Goal: Task Accomplishment & Management: Manage account settings

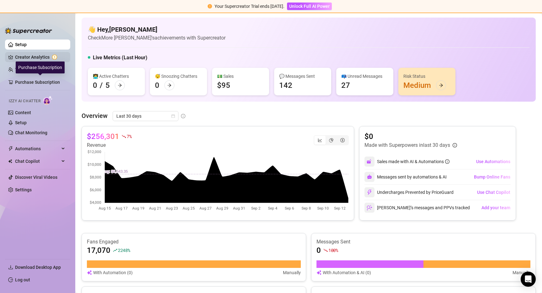
click at [20, 58] on link "Creator Analytics" at bounding box center [40, 57] width 50 height 10
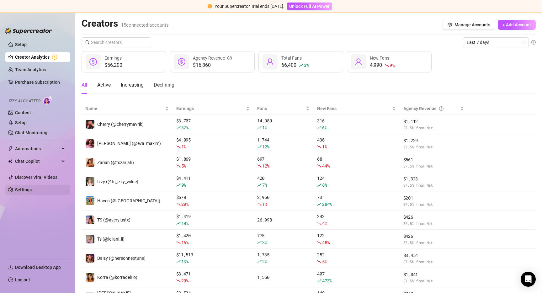
click at [29, 189] on link "Settings" at bounding box center [23, 189] width 17 height 5
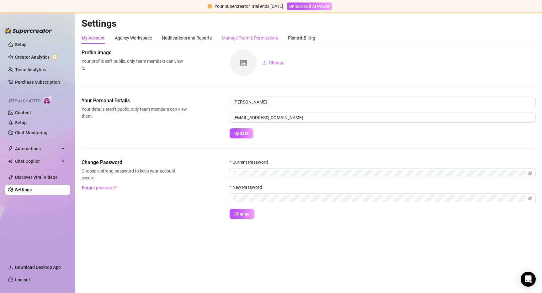
click at [249, 43] on div "Manage Team & Permissions" at bounding box center [250, 38] width 56 height 12
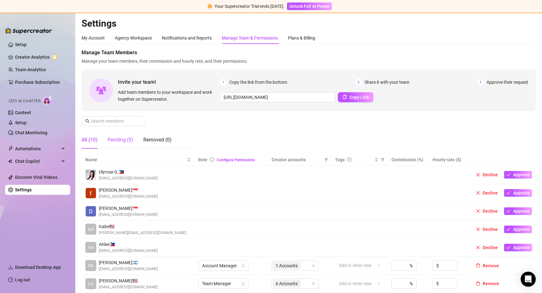
click at [126, 138] on div "Pending (5)" at bounding box center [121, 140] width 26 height 8
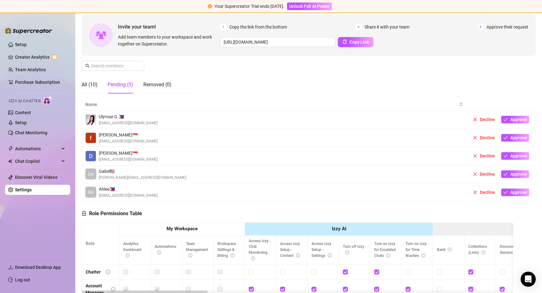
scroll to position [56, 0]
click at [509, 118] on button "Approve" at bounding box center [515, 119] width 28 height 8
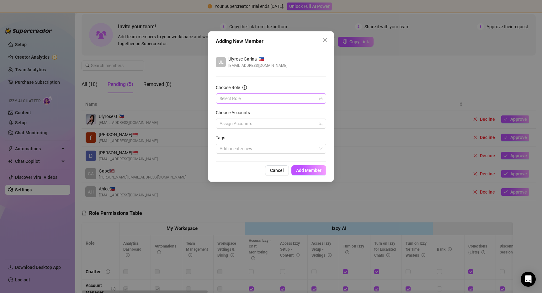
click at [272, 97] on input "Choose Role" at bounding box center [268, 98] width 97 height 9
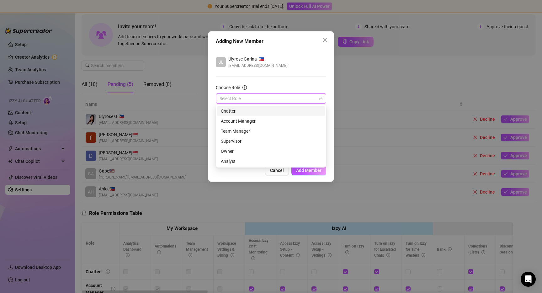
click at [251, 111] on div "Chatter" at bounding box center [271, 111] width 100 height 7
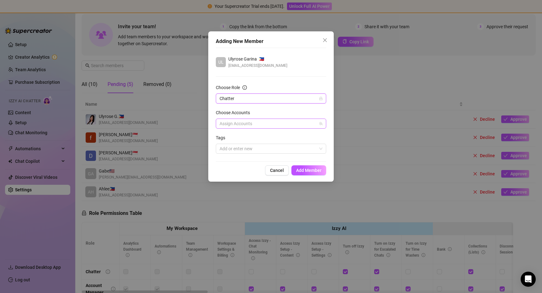
click at [249, 122] on div at bounding box center [267, 123] width 101 height 9
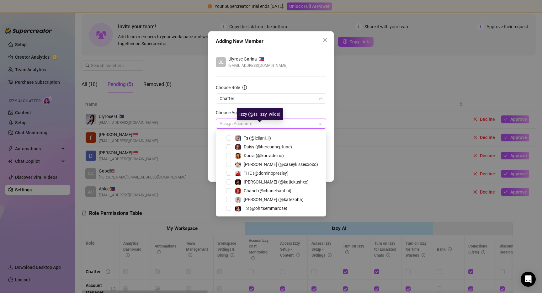
scroll to position [60, 0]
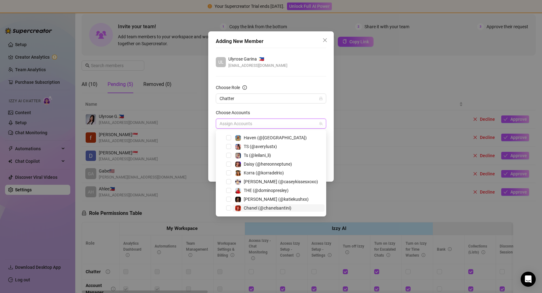
click at [274, 209] on span "Chanel (@chanelsantini)" at bounding box center [268, 207] width 48 height 5
click at [228, 190] on span "Select tree node" at bounding box center [228, 190] width 5 height 5
click at [228, 208] on span "Select tree node" at bounding box center [228, 208] width 5 height 5
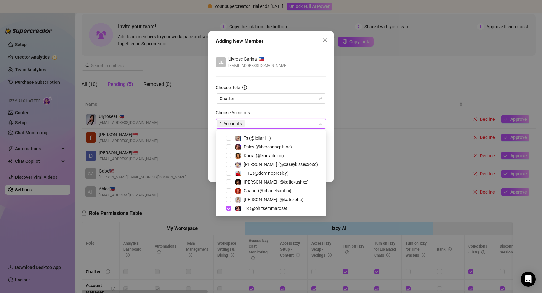
click at [300, 75] on div "UL Ulyrose Garina 🇵🇭 [EMAIL_ADDRESS][DOMAIN_NAME] Choose Role Chatter Choose Ac…" at bounding box center [271, 105] width 110 height 114
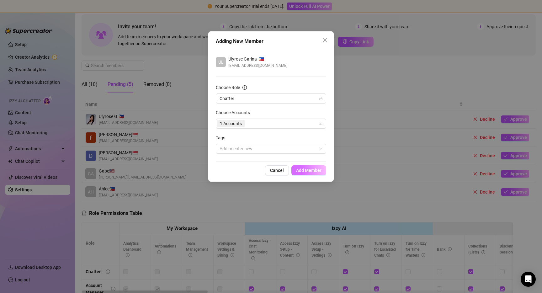
click at [317, 169] on span "Add Member" at bounding box center [308, 170] width 25 height 5
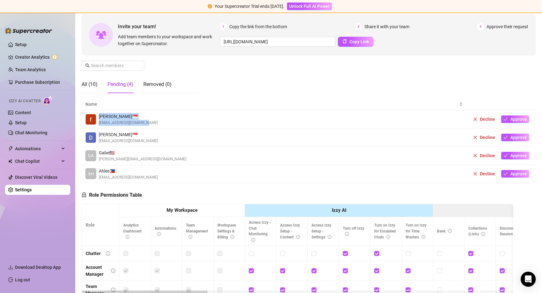
drag, startPoint x: 99, startPoint y: 116, endPoint x: 152, endPoint y: 116, distance: 53.3
click at [152, 116] on div "[PERSON_NAME] 🇸🇬 [EMAIL_ADDRESS][DOMAIN_NAME]" at bounding box center [274, 119] width 378 height 13
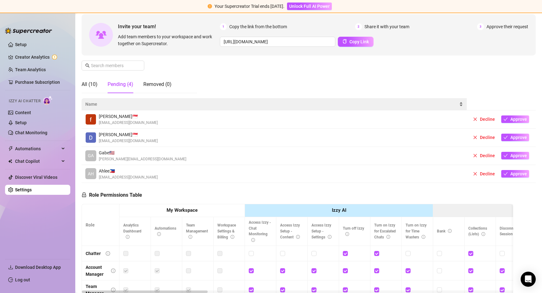
click at [179, 101] on span "Name" at bounding box center [271, 104] width 373 height 7
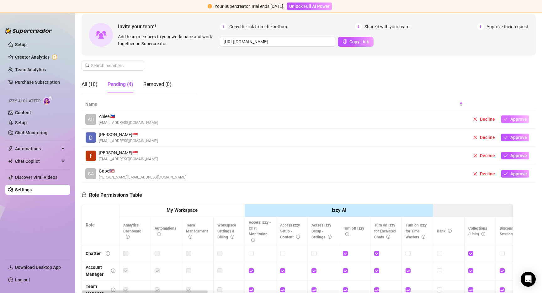
click at [522, 118] on span "Approve" at bounding box center [518, 119] width 17 height 5
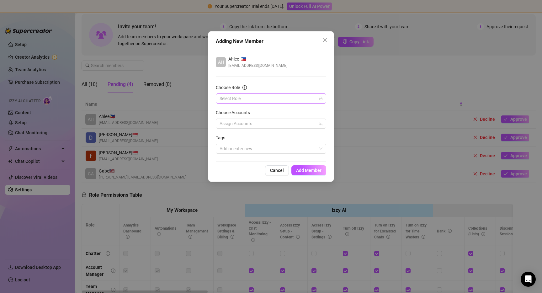
click at [258, 98] on input "Choose Role" at bounding box center [268, 98] width 97 height 9
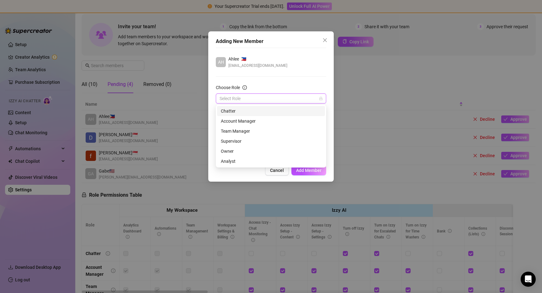
click at [246, 111] on div "Chatter" at bounding box center [271, 111] width 100 height 7
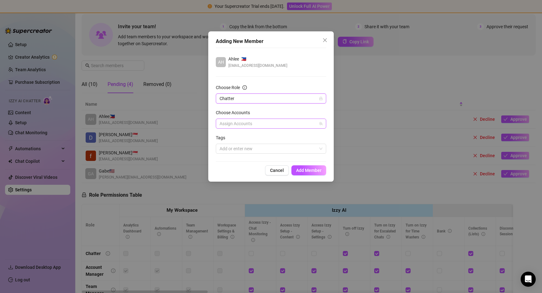
click at [242, 121] on div at bounding box center [267, 123] width 101 height 9
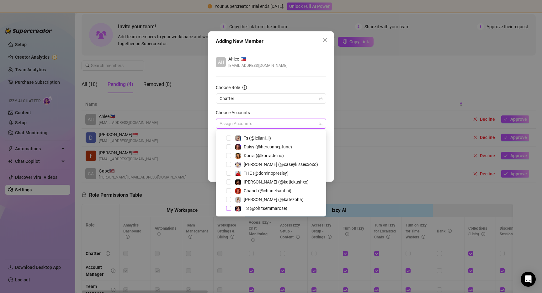
click at [230, 208] on span "Select tree node" at bounding box center [228, 208] width 5 height 5
click at [297, 66] on div "AH Ahlee 🇵🇭 [EMAIL_ADDRESS][DOMAIN_NAME]" at bounding box center [271, 62] width 110 height 13
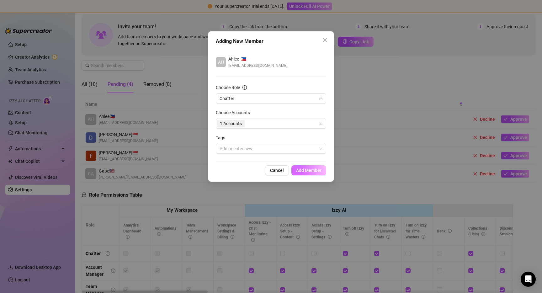
click at [316, 169] on span "Add Member" at bounding box center [308, 170] width 25 height 5
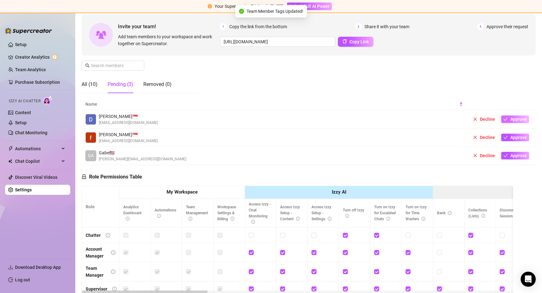
click at [521, 120] on span "Approve" at bounding box center [518, 119] width 17 height 5
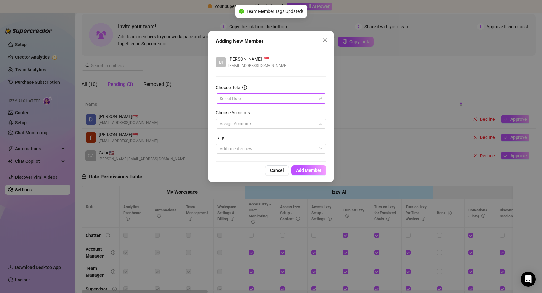
click at [278, 98] on input "Choose Role" at bounding box center [268, 98] width 97 height 9
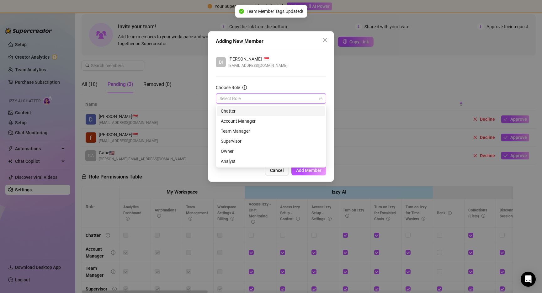
click at [248, 115] on div "Chatter" at bounding box center [271, 111] width 108 height 10
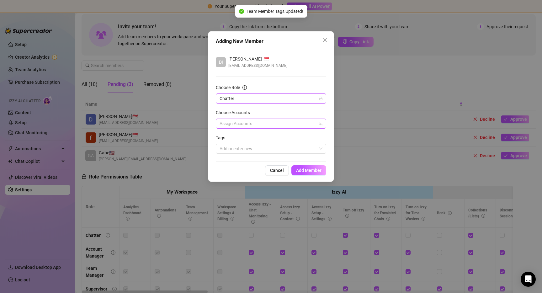
click at [247, 123] on div at bounding box center [267, 123] width 101 height 9
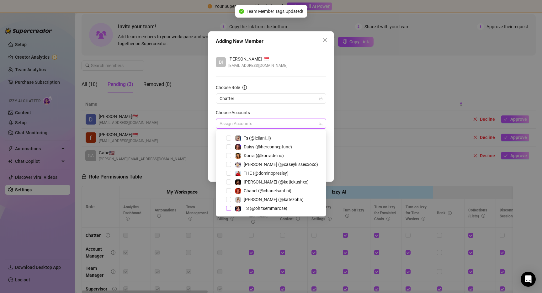
click at [229, 210] on span "Select tree node" at bounding box center [228, 208] width 5 height 5
click at [283, 57] on div "DI [PERSON_NAME] 🇸🇬 [EMAIL_ADDRESS][DOMAIN_NAME]" at bounding box center [271, 62] width 110 height 13
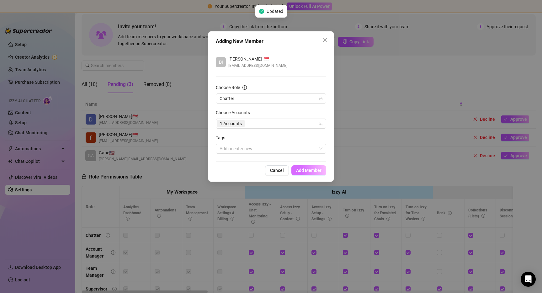
click at [307, 167] on button "Add Member" at bounding box center [308, 170] width 35 height 10
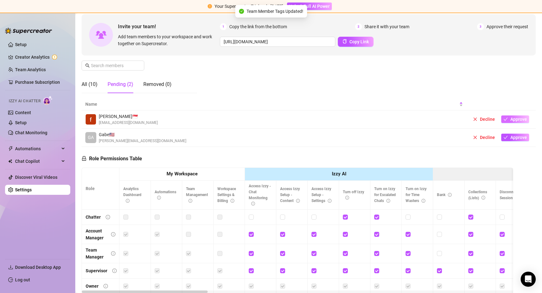
click at [516, 119] on span "Approve" at bounding box center [518, 119] width 17 height 5
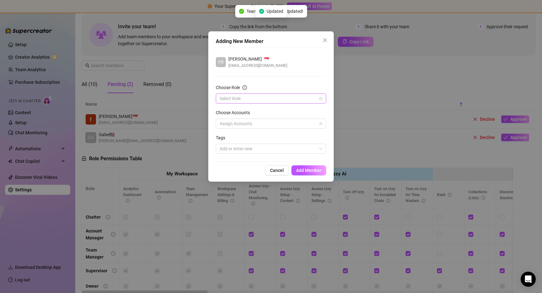
click at [242, 97] on input "Choose Role" at bounding box center [268, 98] width 97 height 9
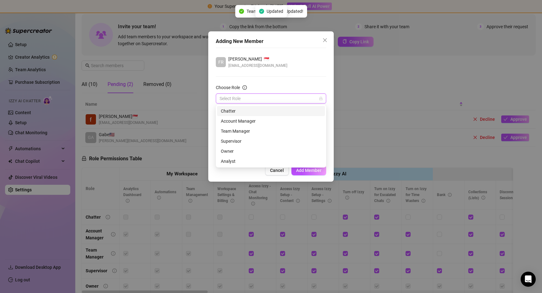
click at [242, 112] on div "Chatter" at bounding box center [271, 111] width 100 height 7
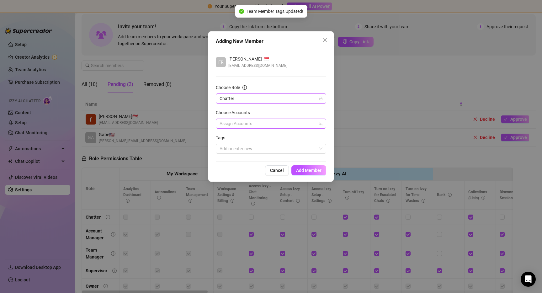
click at [251, 124] on div at bounding box center [267, 123] width 101 height 9
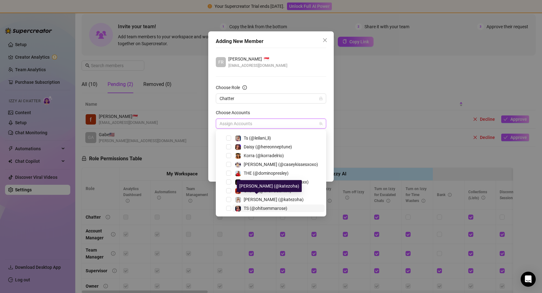
click at [250, 207] on span "TS (@ohitsemmarose)" at bounding box center [266, 208] width 44 height 5
click at [299, 50] on div "FR [PERSON_NAME] 🇸🇬 [EMAIL_ADDRESS][DOMAIN_NAME] Choose Role Chatter Choose Acc…" at bounding box center [271, 105] width 110 height 114
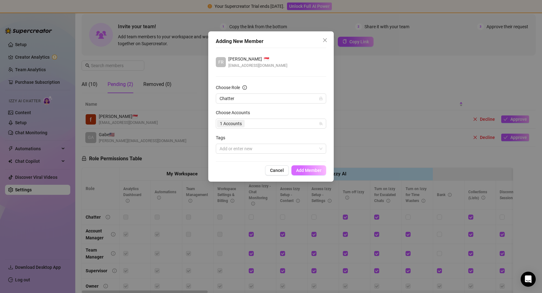
click at [302, 169] on span "Add Member" at bounding box center [308, 170] width 25 height 5
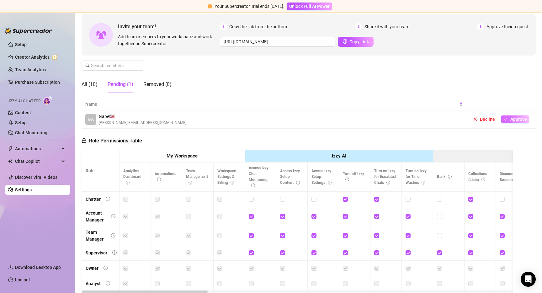
click at [517, 119] on span "Approve" at bounding box center [518, 119] width 17 height 5
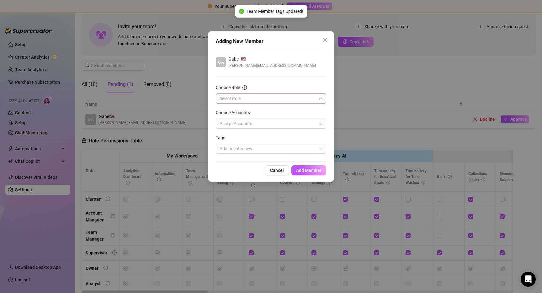
click at [264, 101] on input "Choose Role" at bounding box center [268, 98] width 97 height 9
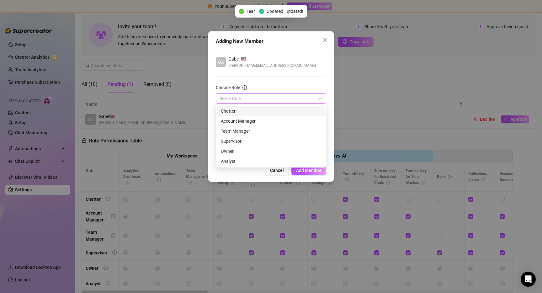
click at [248, 113] on div "Chatter" at bounding box center [271, 111] width 100 height 7
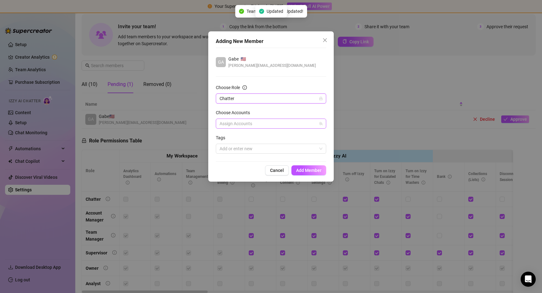
click at [240, 127] on div at bounding box center [267, 123] width 101 height 9
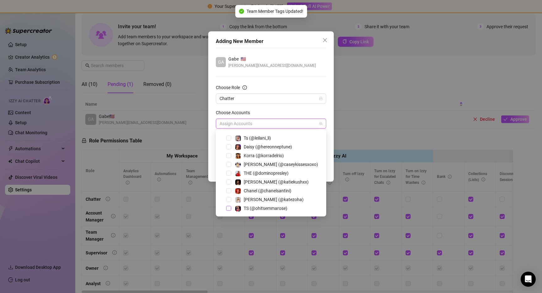
click at [227, 209] on span "Select tree node" at bounding box center [228, 208] width 5 height 5
click at [288, 46] on div "Adding New Member GA Gabe 🇺🇸 [PERSON_NAME][EMAIL_ADDRESS][DOMAIN_NAME] Choose R…" at bounding box center [270, 106] width 125 height 150
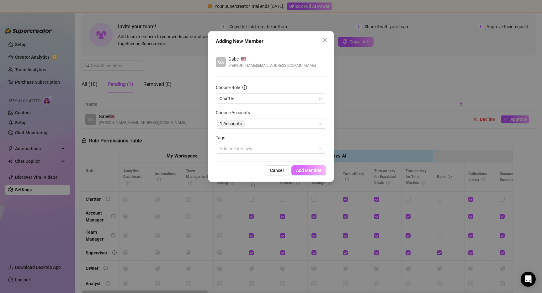
click at [312, 172] on span "Add Member" at bounding box center [308, 170] width 25 height 5
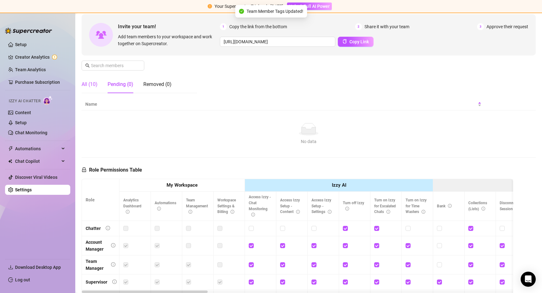
click at [88, 84] on div "All (10)" at bounding box center [90, 85] width 16 height 8
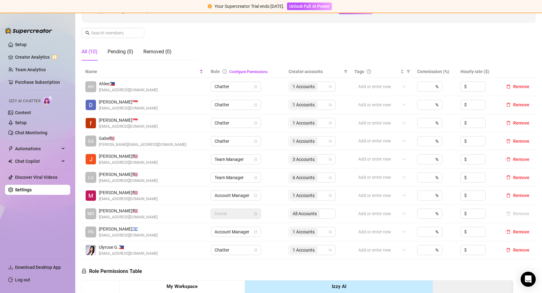
scroll to position [93, 0]
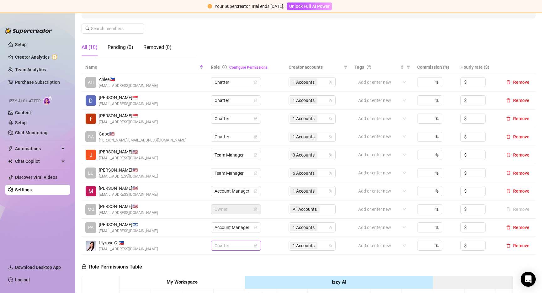
click at [242, 244] on span "Chatter" at bounding box center [236, 245] width 43 height 9
click at [237, 201] on div "Team Manager" at bounding box center [235, 200] width 40 height 7
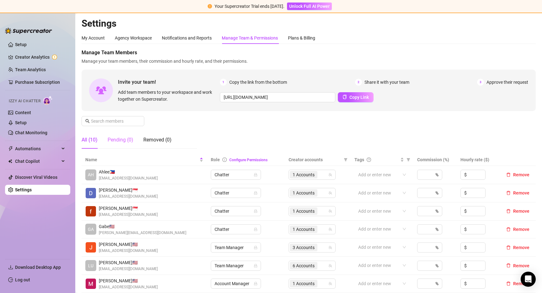
scroll to position [0, 0]
click at [114, 135] on div "Pending (0)" at bounding box center [121, 140] width 26 height 18
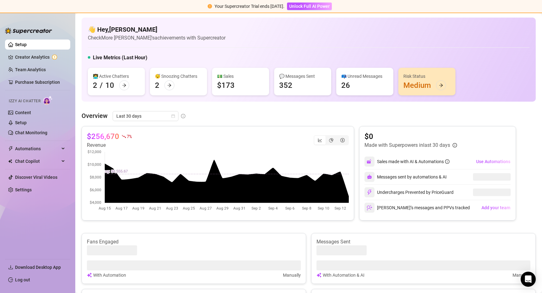
click at [20, 195] on ul "Setup Creator Analytics Team Analytics Purchase Subscription Izzy AI Chatter Co…" at bounding box center [37, 146] width 65 height 219
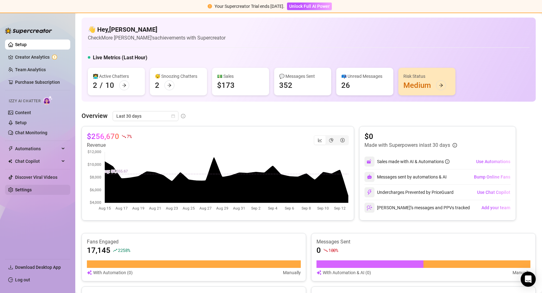
click at [18, 191] on link "Settings" at bounding box center [23, 189] width 17 height 5
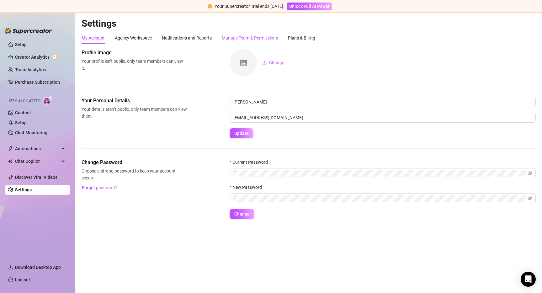
click at [260, 38] on div "Manage Team & Permissions" at bounding box center [250, 38] width 56 height 7
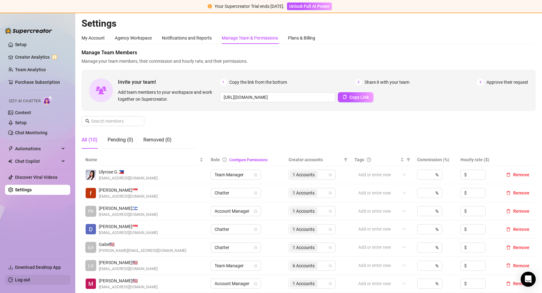
click at [20, 282] on link "Log out" at bounding box center [22, 279] width 15 height 5
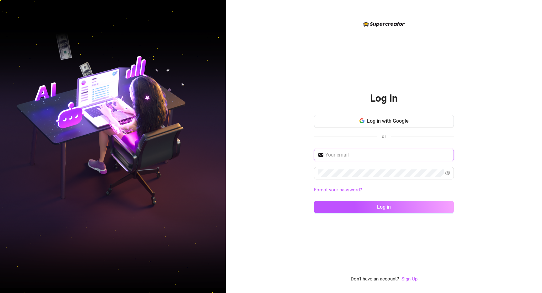
type input "j"
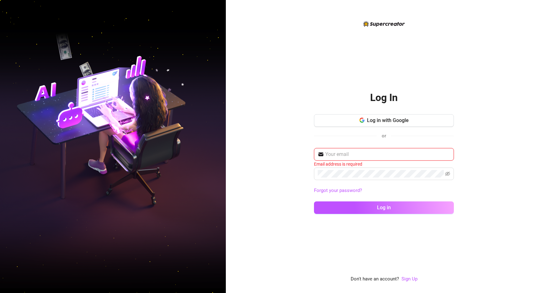
type input "c"
type input "info.jcc.llc@gmail.com"
click at [384, 207] on button "Log in" at bounding box center [384, 207] width 140 height 13
